Goal: Task Accomplishment & Management: Manage account settings

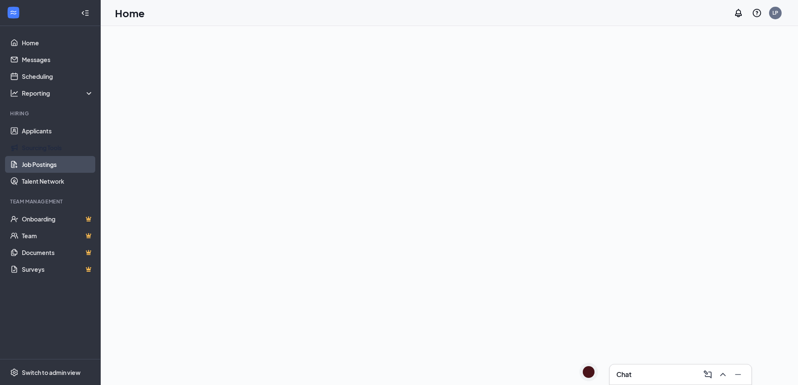
drag, startPoint x: 46, startPoint y: 159, endPoint x: 50, endPoint y: 161, distance: 4.8
click at [47, 159] on link "Job Postings" at bounding box center [58, 164] width 72 height 17
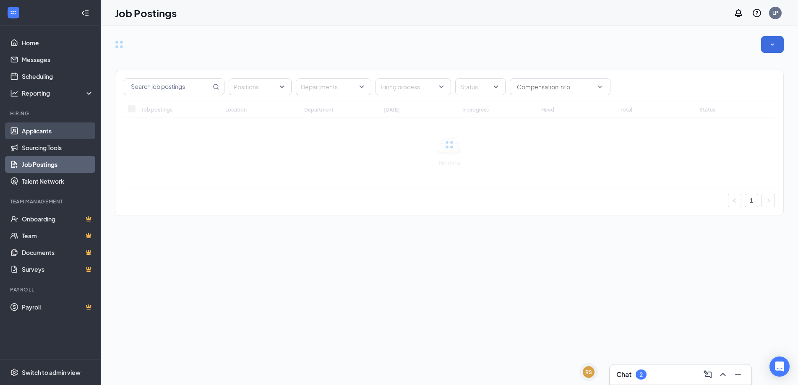
click at [46, 131] on link "Applicants" at bounding box center [58, 130] width 72 height 17
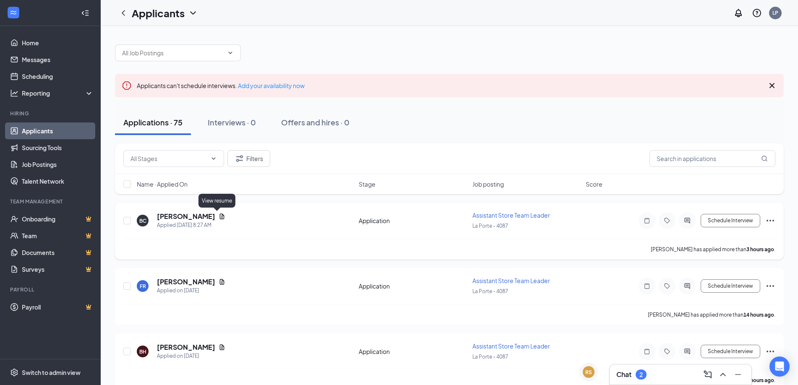
click at [220, 218] on icon "Document" at bounding box center [222, 215] width 5 height 5
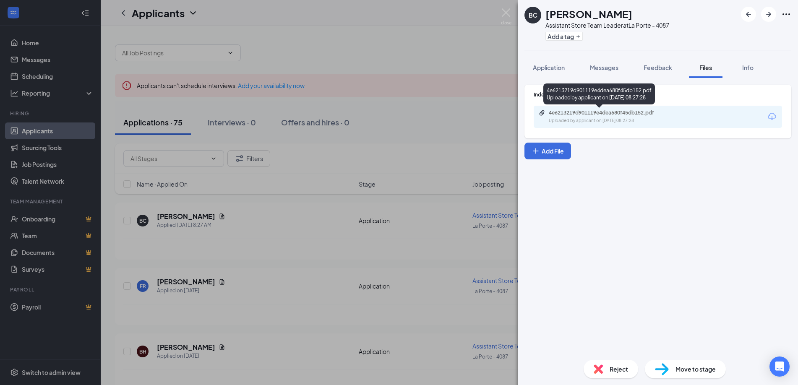
click at [606, 115] on div "4e6213219d901119e4dea680f45db152.pdf" at bounding box center [607, 112] width 117 height 7
click at [283, 216] on div "BC [PERSON_NAME] Assistant Store Team Leader at [GEOGRAPHIC_DATA] - 4087 Add a …" at bounding box center [399, 192] width 798 height 385
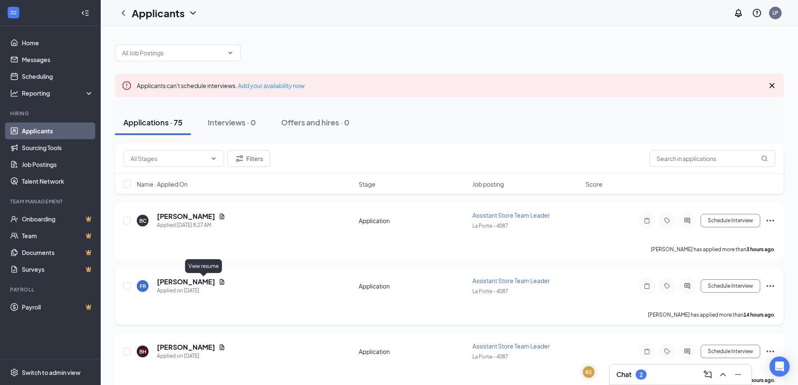
click at [220, 281] on icon "Document" at bounding box center [222, 281] width 5 height 5
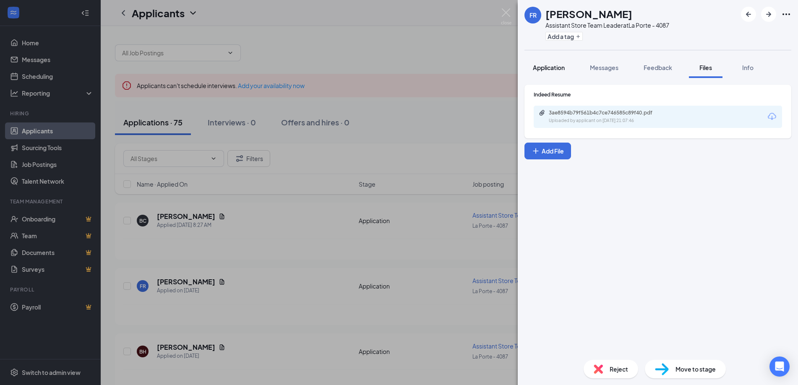
click at [531, 63] on button "Application" at bounding box center [548, 67] width 49 height 21
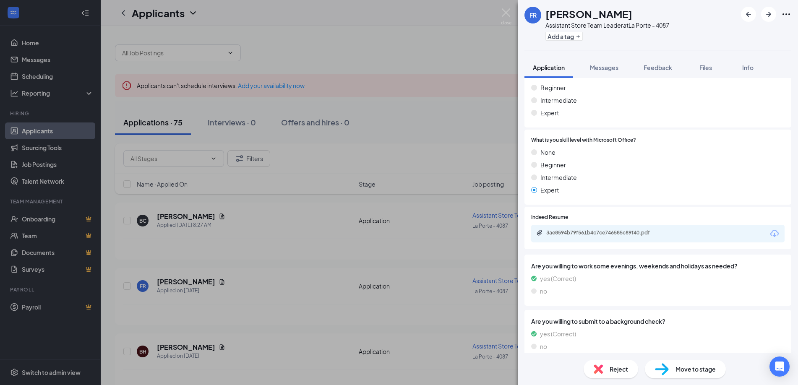
scroll to position [159, 0]
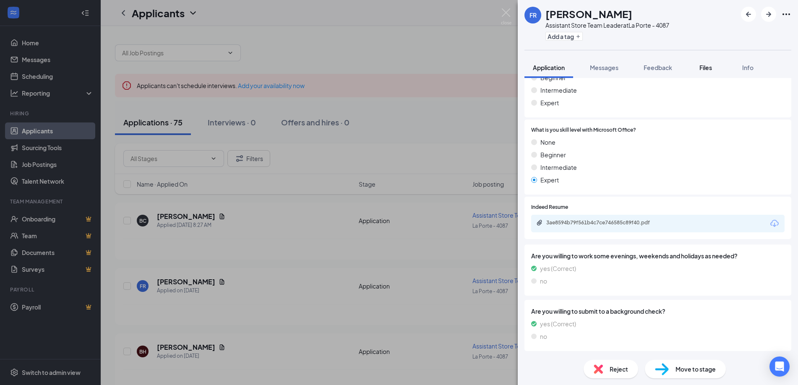
click at [707, 65] on span "Files" at bounding box center [705, 68] width 13 height 8
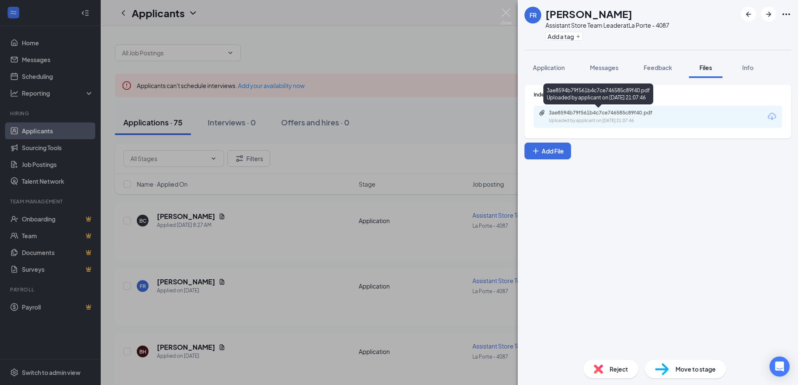
click at [606, 120] on div "Uploaded by applicant on [DATE] 21:07:46" at bounding box center [612, 120] width 126 height 7
click at [307, 191] on div "FR [PERSON_NAME] Assistant Store Team Leader at [GEOGRAPHIC_DATA] - 4087 Add a …" at bounding box center [399, 192] width 798 height 385
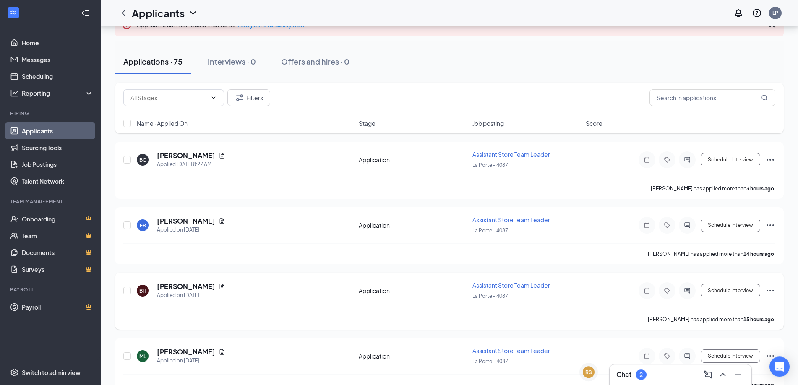
scroll to position [86, 0]
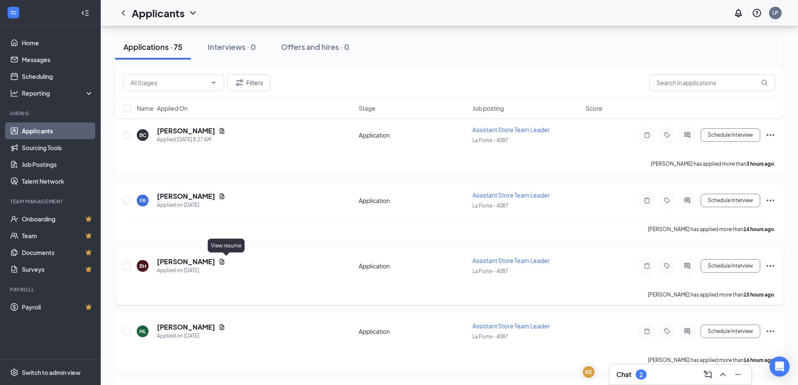
click at [225, 266] on div "Applied on [DATE]" at bounding box center [191, 270] width 68 height 8
click at [224, 262] on icon "Document" at bounding box center [222, 261] width 5 height 5
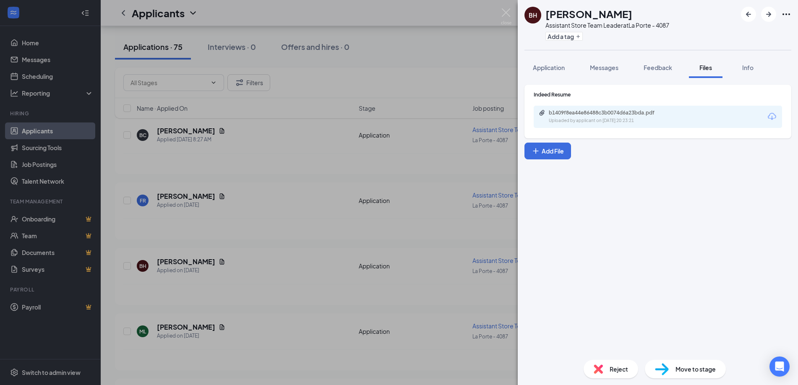
click at [649, 121] on div "Uploaded by applicant on [DATE] 20:23:21" at bounding box center [612, 120] width 126 height 7
click at [292, 191] on div "BH [PERSON_NAME] Assistant Store Team Leader at [GEOGRAPHIC_DATA] - 4087 Add a …" at bounding box center [399, 192] width 798 height 385
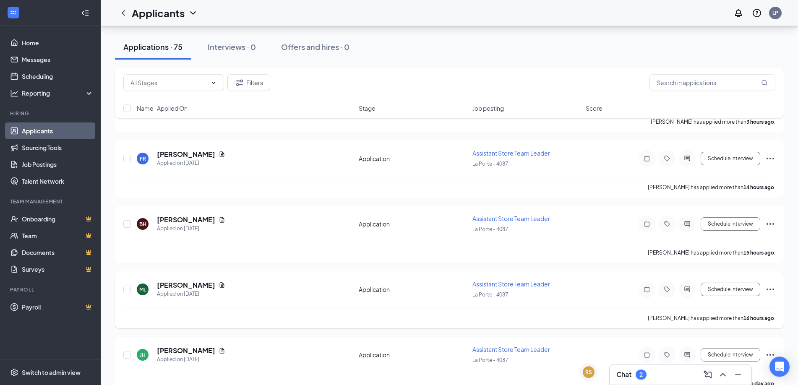
scroll to position [171, 0]
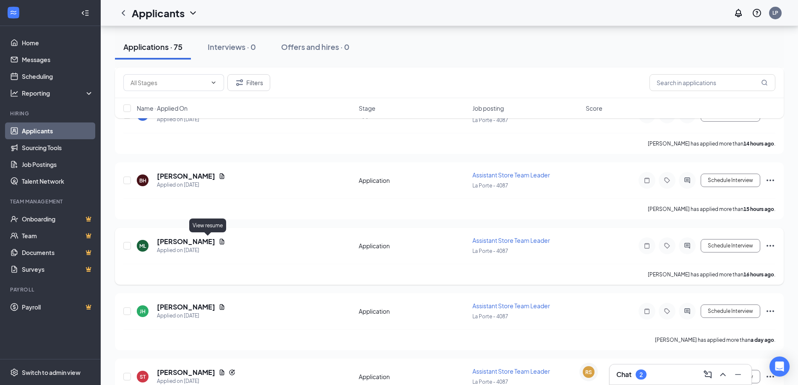
click at [220, 243] on icon "Document" at bounding box center [222, 241] width 5 height 5
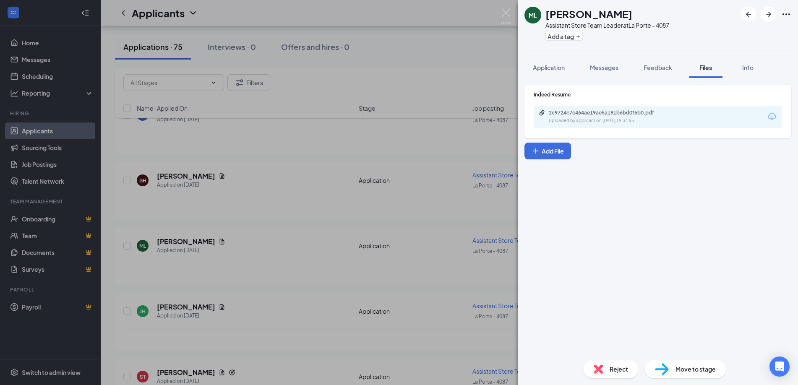
click at [586, 116] on div "2c9724c7c464ae19ae5a191b6bd0f6b0.pdf Uploaded by applicant on [DATE] 19:34:55" at bounding box center [607, 116] width 136 height 15
click at [264, 223] on div "ML [PERSON_NAME] Assistant Store Team Leader at [GEOGRAPHIC_DATA] - 4087 Add a …" at bounding box center [399, 192] width 798 height 385
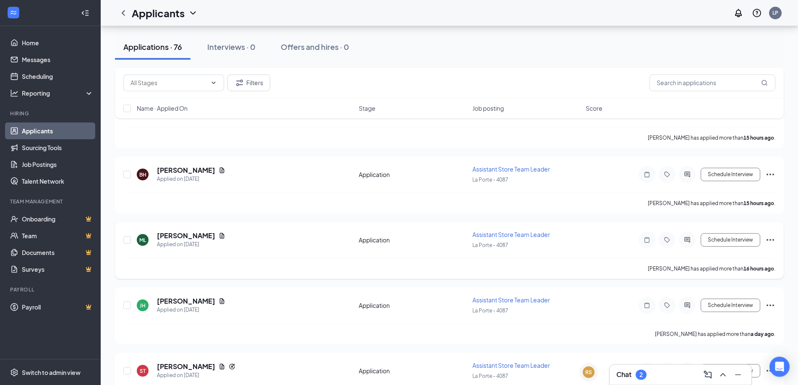
scroll to position [257, 0]
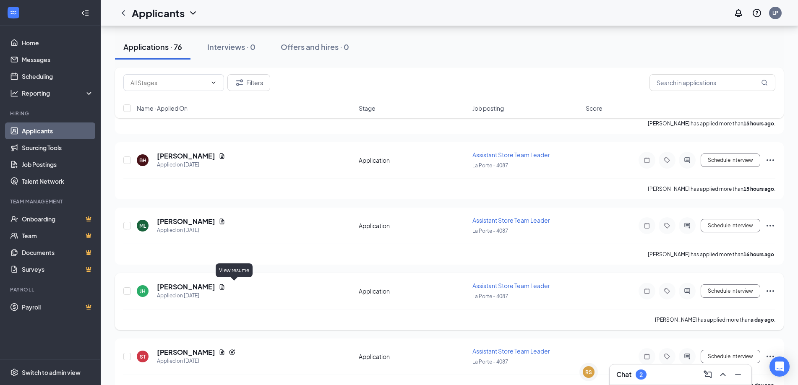
click at [224, 288] on icon "Document" at bounding box center [222, 286] width 5 height 5
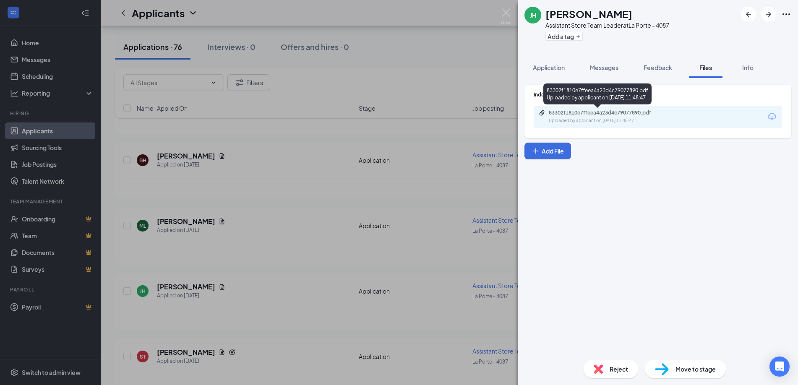
click at [597, 119] on div "Uploaded by applicant on [DATE] 11:48:47" at bounding box center [612, 120] width 126 height 7
click at [302, 250] on div "[PERSON_NAME] Assistant Store Team Leader at [GEOGRAPHIC_DATA] - 4087 Add a tag…" at bounding box center [399, 192] width 798 height 385
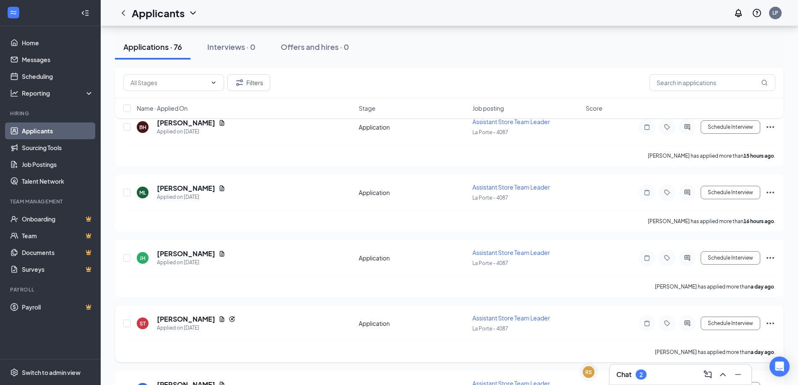
scroll to position [342, 0]
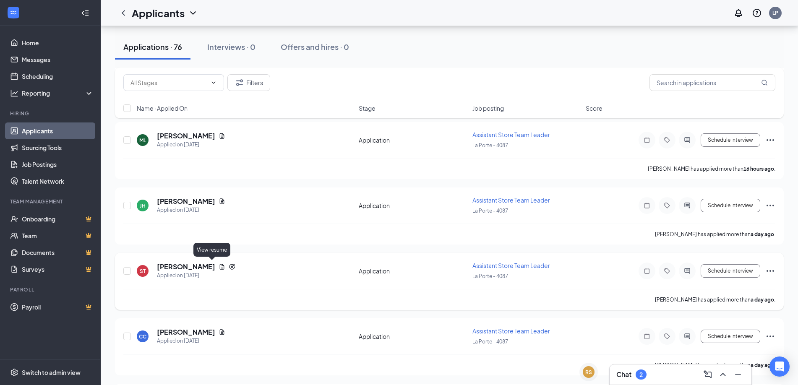
click at [219, 268] on icon "Document" at bounding box center [222, 266] width 7 height 7
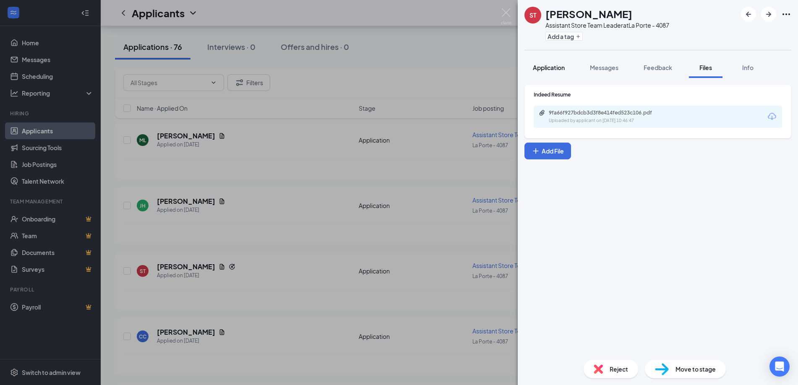
click at [555, 71] on div "Application" at bounding box center [549, 67] width 32 height 8
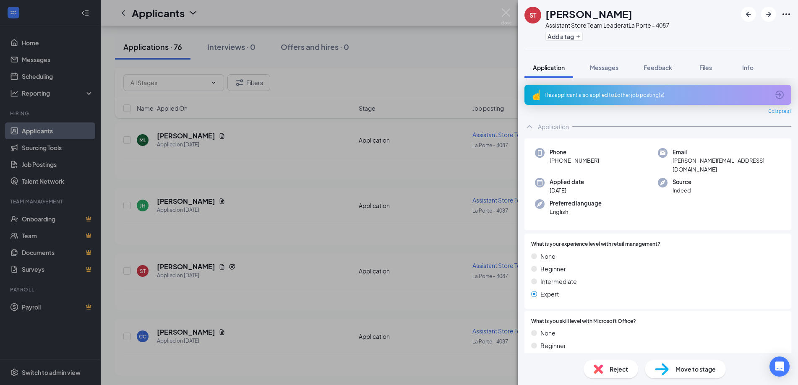
drag, startPoint x: 705, startPoint y: 69, endPoint x: 609, endPoint y: 102, distance: 100.9
click at [705, 69] on span "Files" at bounding box center [705, 68] width 13 height 8
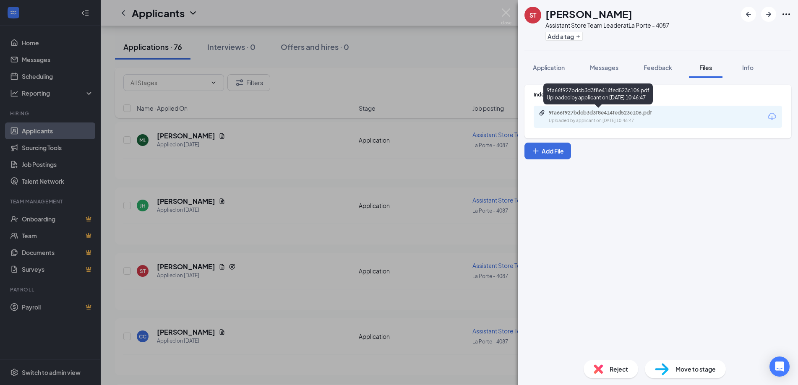
click at [595, 114] on div "9fa66f927bdcb3d3f8e414fed523c106.pdf" at bounding box center [607, 112] width 117 height 7
click at [297, 183] on div "ST [PERSON_NAME] Assistant Store Team Leader at [GEOGRAPHIC_DATA] - 4087 Add a …" at bounding box center [399, 192] width 798 height 385
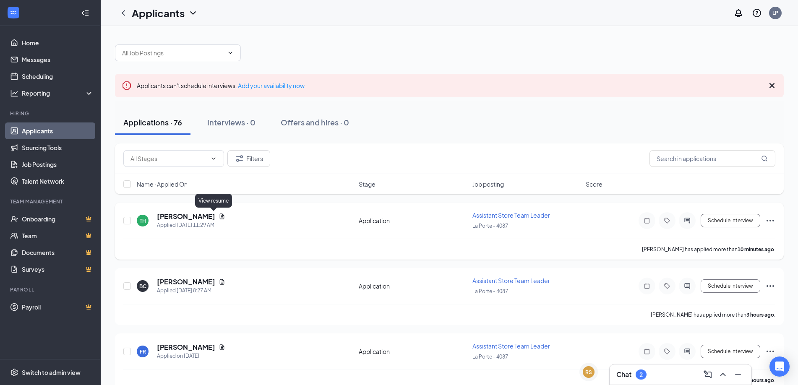
click at [219, 216] on icon "Document" at bounding box center [222, 216] width 7 height 7
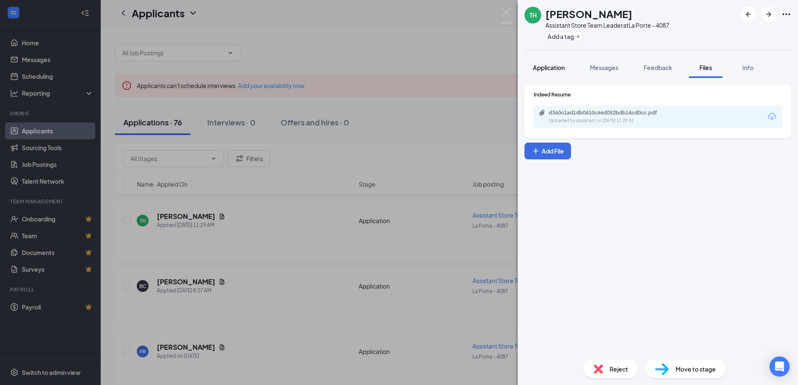
click at [565, 72] on button "Application" at bounding box center [548, 67] width 49 height 21
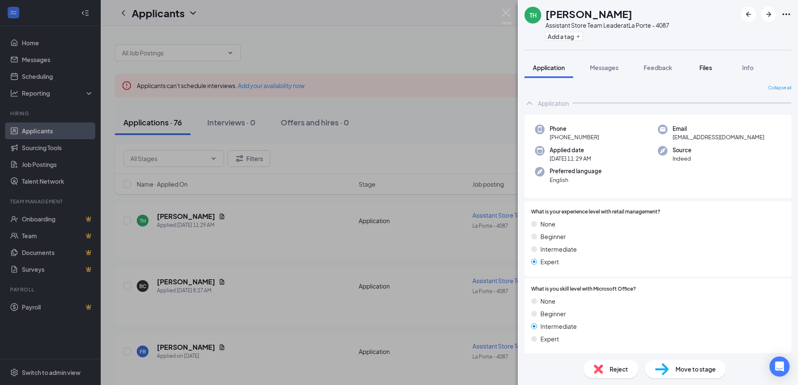
click at [701, 64] on span "Files" at bounding box center [705, 68] width 13 height 8
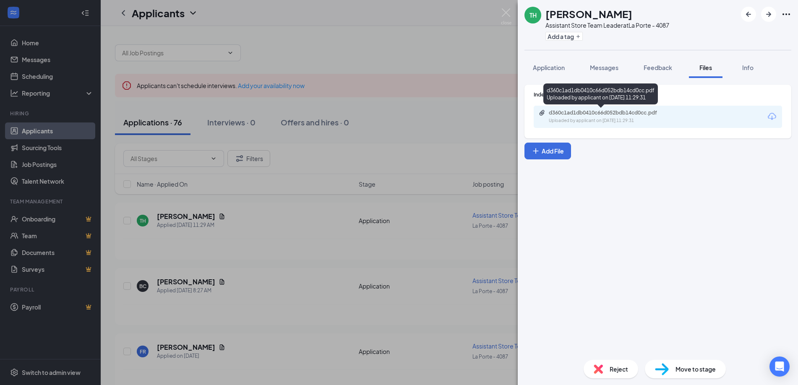
click at [619, 120] on div "Uploaded by applicant on [DATE] 11:29:31" at bounding box center [612, 120] width 126 height 7
click at [414, 173] on div "TH [PERSON_NAME] Assistant Store Team Leader at [GEOGRAPHIC_DATA] - 4087 Add a …" at bounding box center [399, 192] width 798 height 385
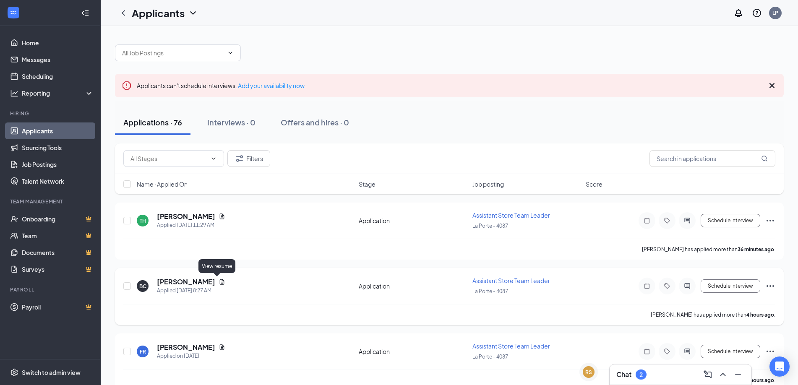
click at [219, 281] on icon "Document" at bounding box center [222, 281] width 7 height 7
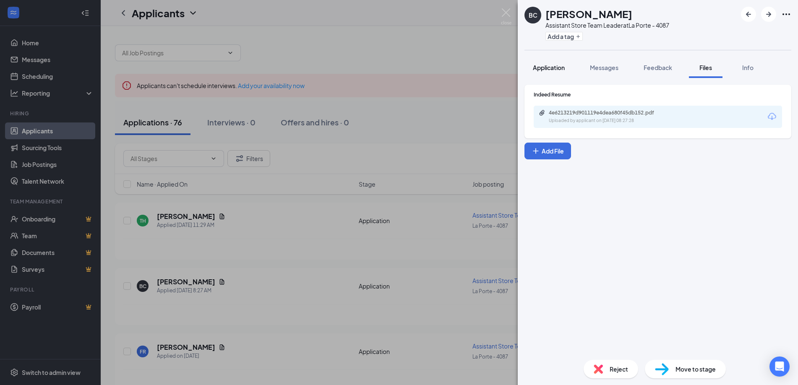
click at [547, 73] on button "Application" at bounding box center [548, 67] width 49 height 21
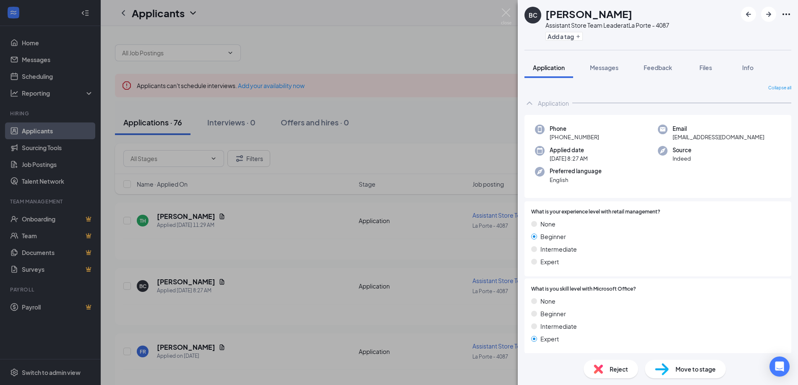
click at [710, 63] on div "Files" at bounding box center [705, 67] width 17 height 8
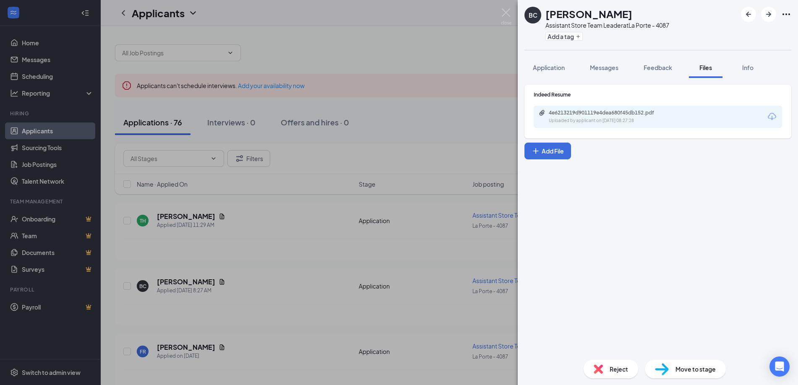
click at [603, 120] on div "Uploaded by applicant on [DATE] 08:27:28" at bounding box center [612, 120] width 126 height 7
click at [275, 154] on div "BC [PERSON_NAME] Assistant Store Team Leader at [GEOGRAPHIC_DATA] - 4087 Add a …" at bounding box center [399, 192] width 798 height 385
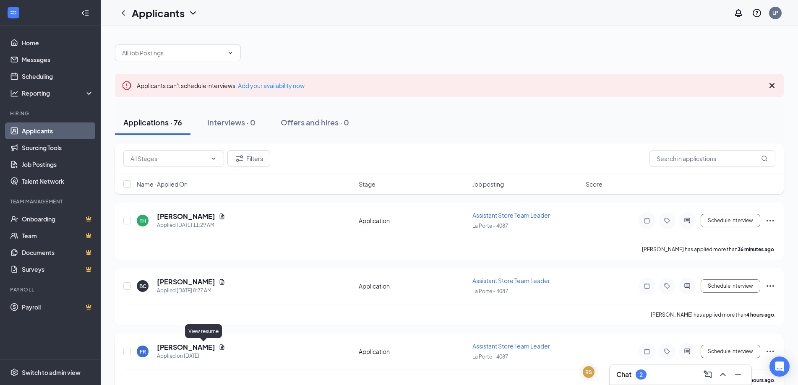
click at [220, 346] on icon "Document" at bounding box center [222, 346] width 5 height 5
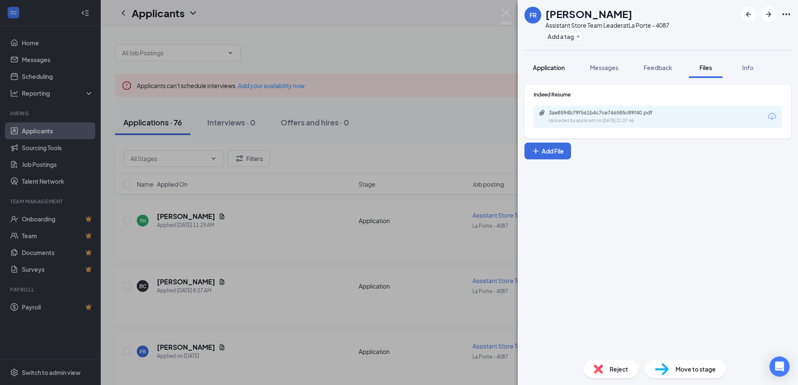
click at [556, 73] on button "Application" at bounding box center [548, 67] width 49 height 21
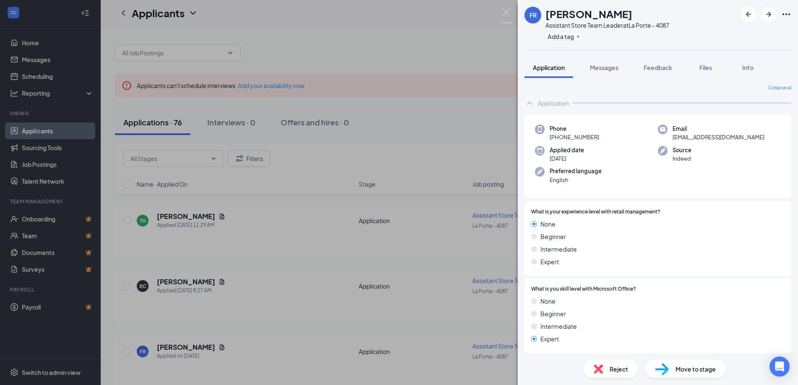
drag, startPoint x: 381, startPoint y: 234, endPoint x: 379, endPoint y: 224, distance: 9.9
click at [381, 234] on div "FR [PERSON_NAME] Assistant Store Team Leader at [GEOGRAPHIC_DATA] - 4087 Add a …" at bounding box center [399, 192] width 798 height 385
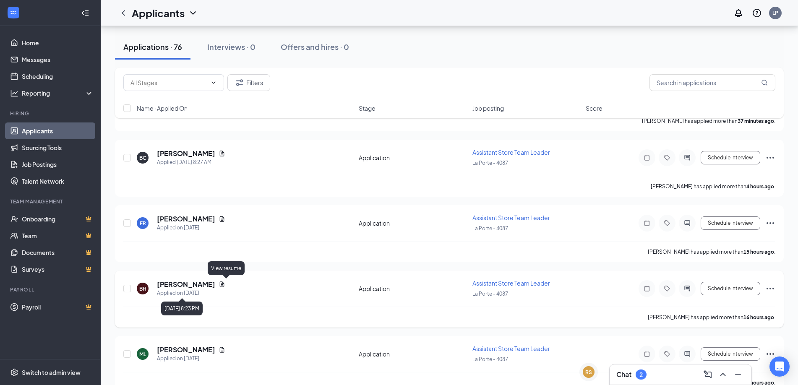
scroll to position [257, 0]
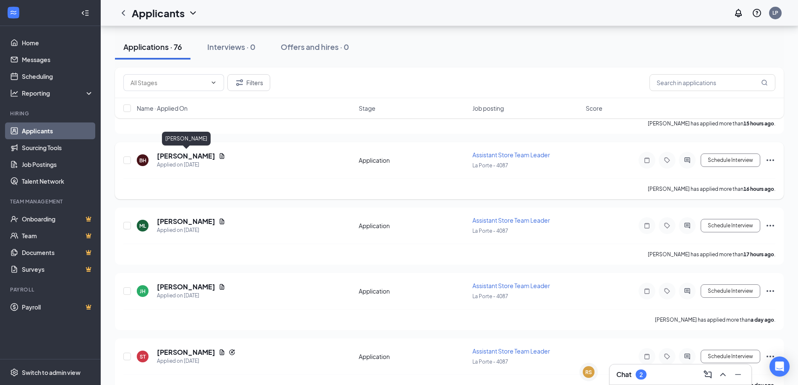
click at [207, 153] on h5 "[PERSON_NAME]" at bounding box center [186, 155] width 58 height 9
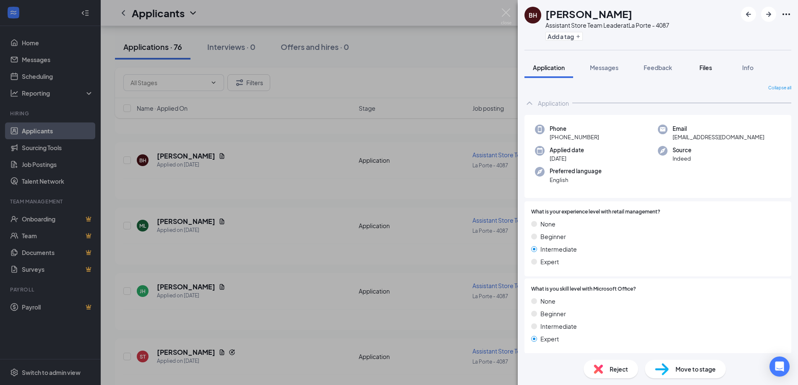
click at [702, 68] on span "Files" at bounding box center [705, 68] width 13 height 8
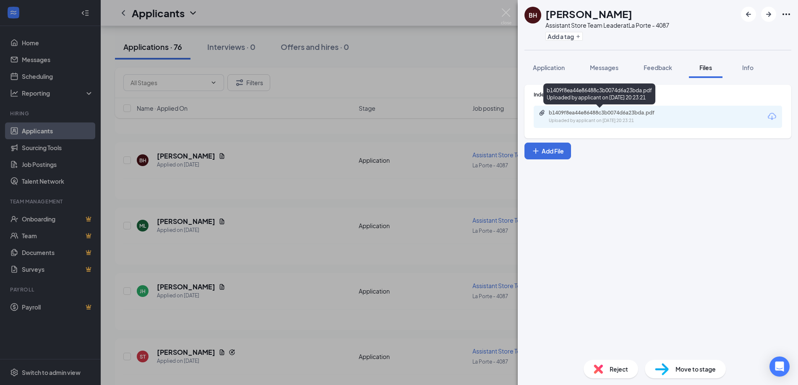
click at [632, 115] on div "b1409f8ea44e86488c3b0074d6a23bda.pdf" at bounding box center [607, 112] width 117 height 7
click at [328, 215] on div "BH [PERSON_NAME] Assistant Store Team Leader at [GEOGRAPHIC_DATA] - 4087 Add a …" at bounding box center [399, 192] width 798 height 385
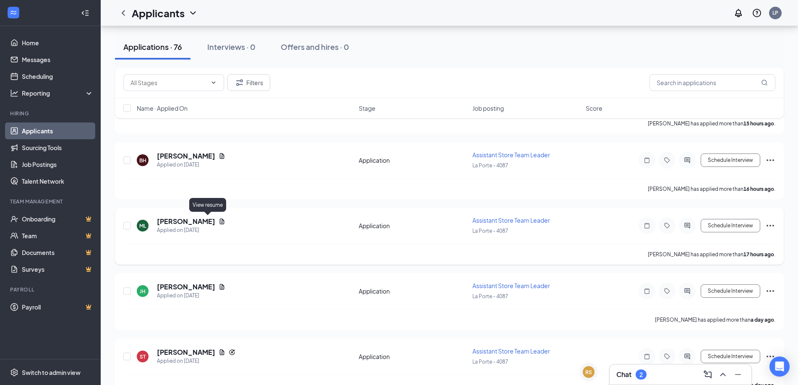
click at [220, 220] on icon "Document" at bounding box center [222, 221] width 5 height 5
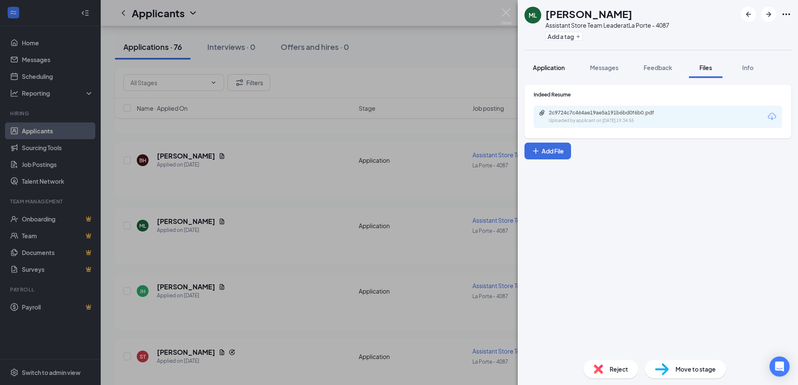
click at [541, 63] on div "Application" at bounding box center [549, 67] width 32 height 8
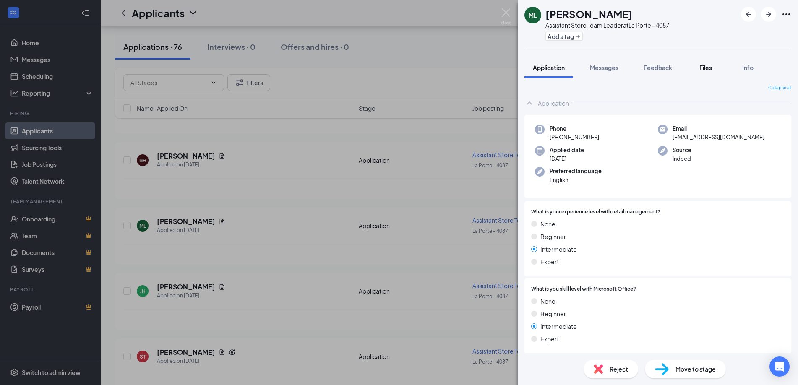
click at [707, 65] on span "Files" at bounding box center [705, 68] width 13 height 8
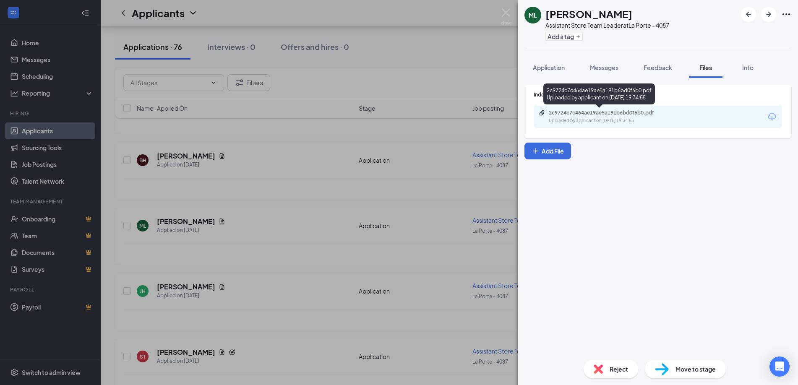
click at [613, 119] on div "Uploaded by applicant on [DATE] 19:34:55" at bounding box center [612, 120] width 126 height 7
drag, startPoint x: 319, startPoint y: 283, endPoint x: 305, endPoint y: 271, distance: 18.8
click at [320, 282] on div "ML [PERSON_NAME] Assistant Store Team Leader at [GEOGRAPHIC_DATA] - 4087 Add a …" at bounding box center [399, 192] width 798 height 385
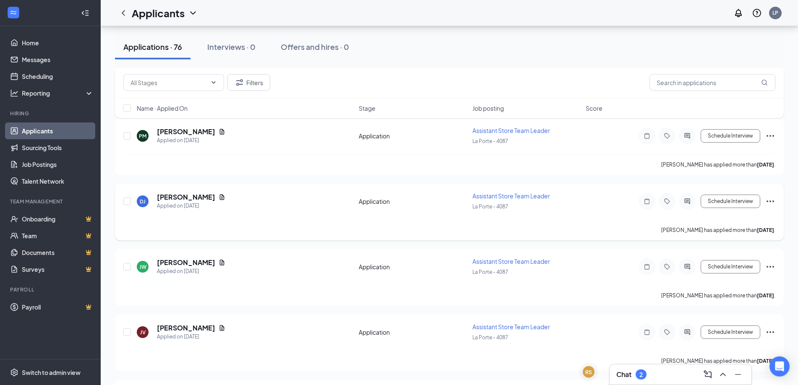
scroll to position [685, 0]
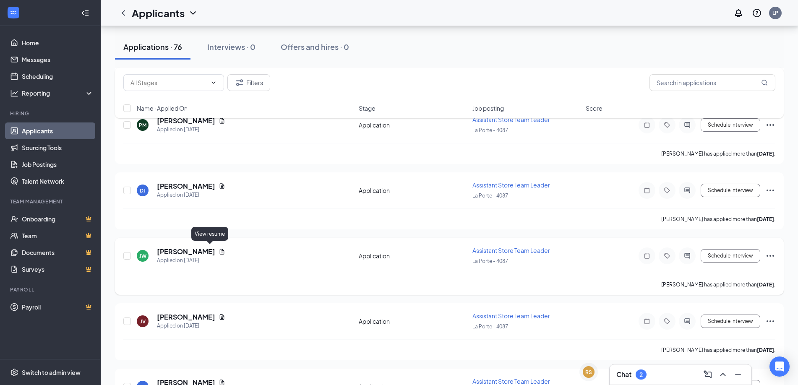
click at [220, 250] on icon "Document" at bounding box center [222, 251] width 5 height 5
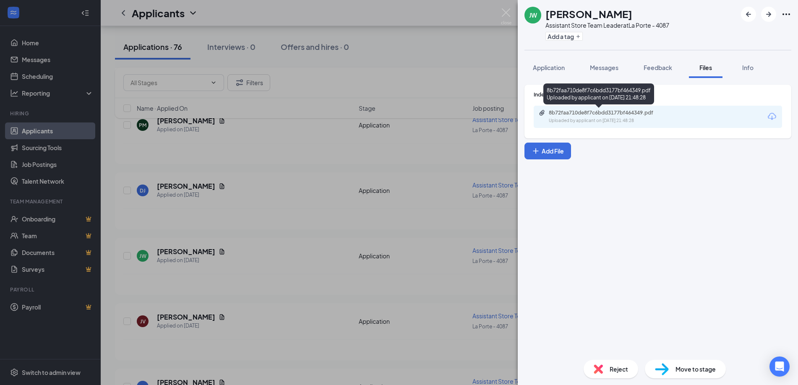
click at [596, 117] on div "8b72faa710de8f7c6bdd3177bf464349.pdf Uploaded by applicant on [DATE] 21:48:28" at bounding box center [607, 116] width 136 height 15
click at [254, 252] on div "[PERSON_NAME] [PERSON_NAME] Assistant Store Team Leader at [GEOGRAPHIC_DATA] - …" at bounding box center [399, 192] width 798 height 385
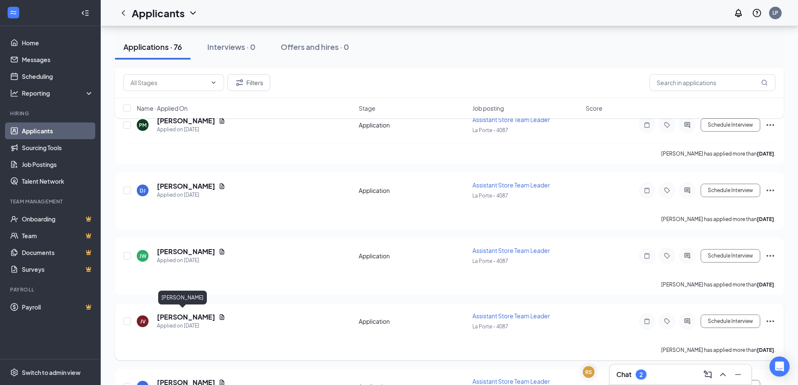
click at [173, 318] on h5 "[PERSON_NAME]" at bounding box center [186, 316] width 58 height 9
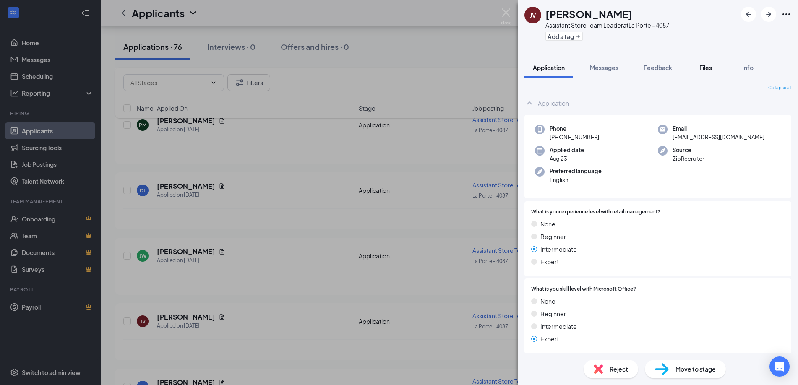
click at [697, 71] on button "Files" at bounding box center [706, 67] width 34 height 21
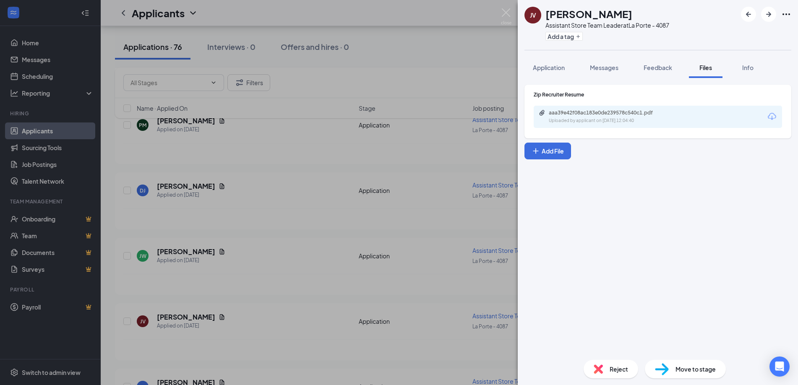
click at [666, 120] on div "Uploaded by applicant on [DATE] 12:04:40" at bounding box center [612, 120] width 126 height 7
click at [264, 166] on div "JV [PERSON_NAME] Assistant Store Team Leader at [GEOGRAPHIC_DATA] - 4087 Add a …" at bounding box center [399, 192] width 798 height 385
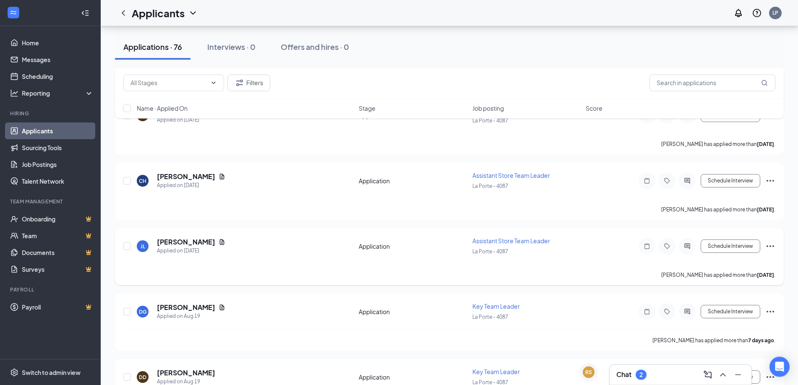
scroll to position [1797, 0]
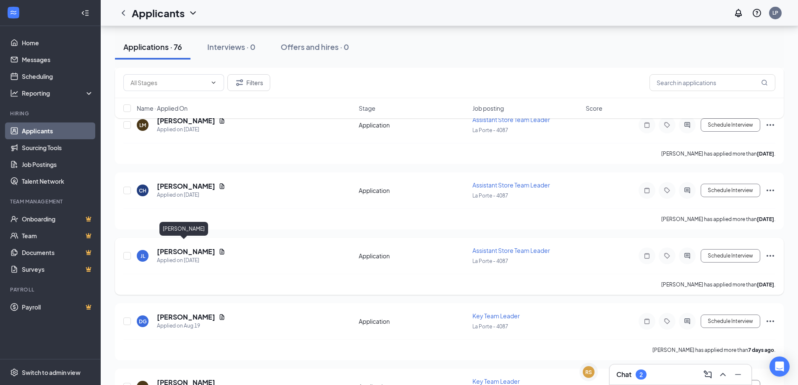
click at [175, 247] on h5 "[PERSON_NAME]" at bounding box center [186, 251] width 58 height 9
